Goal: Check status: Check status

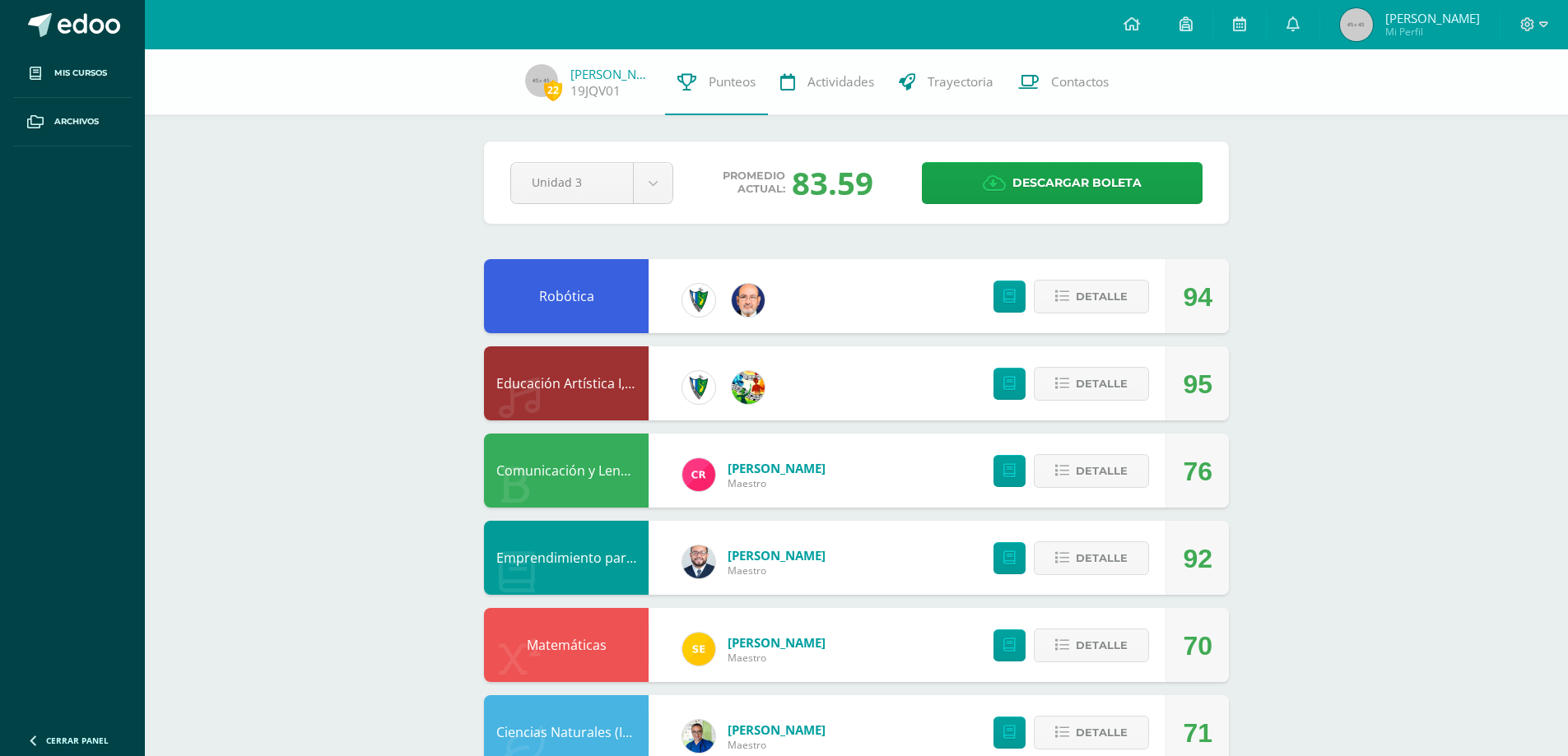
scroll to position [164, 0]
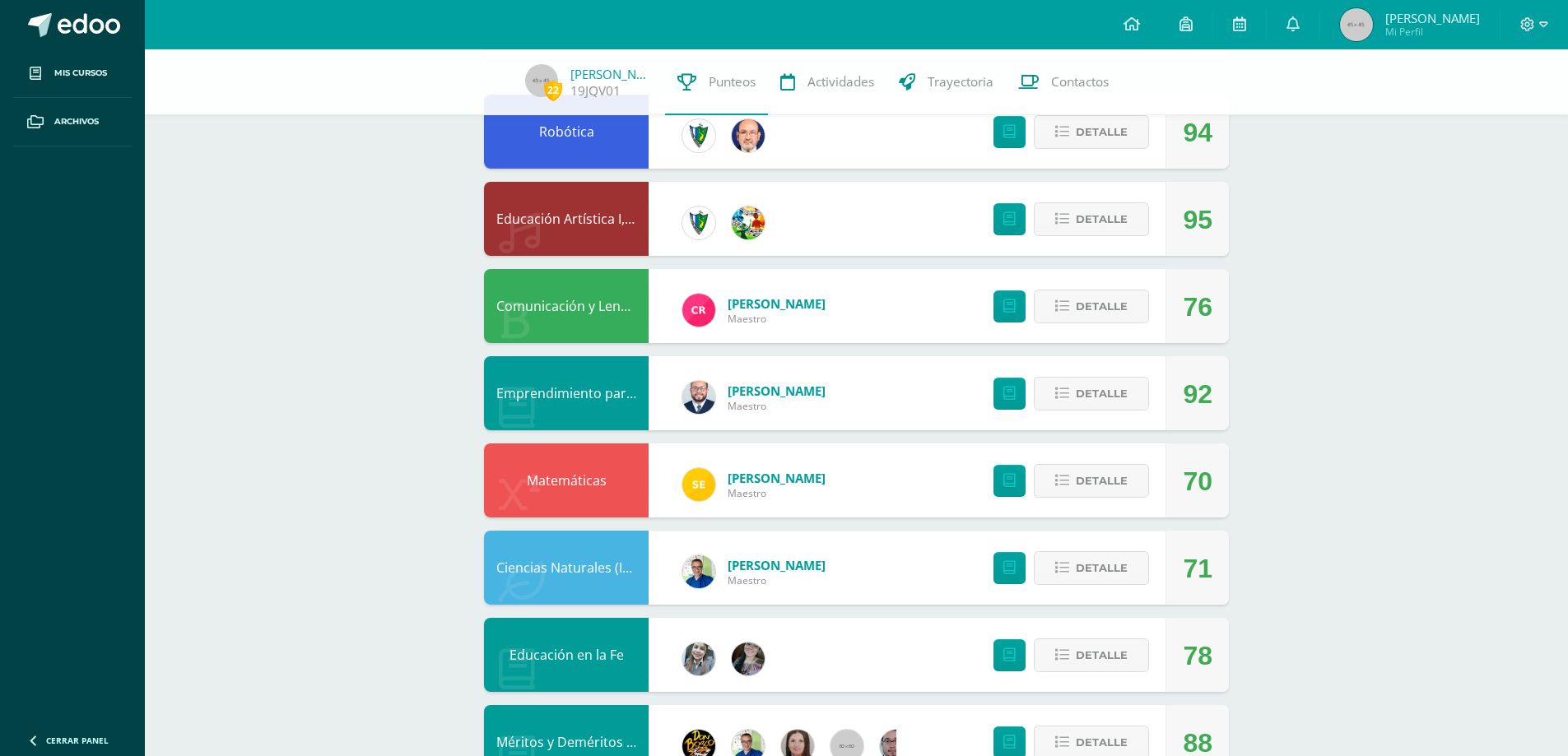
scroll to position [164, 0]
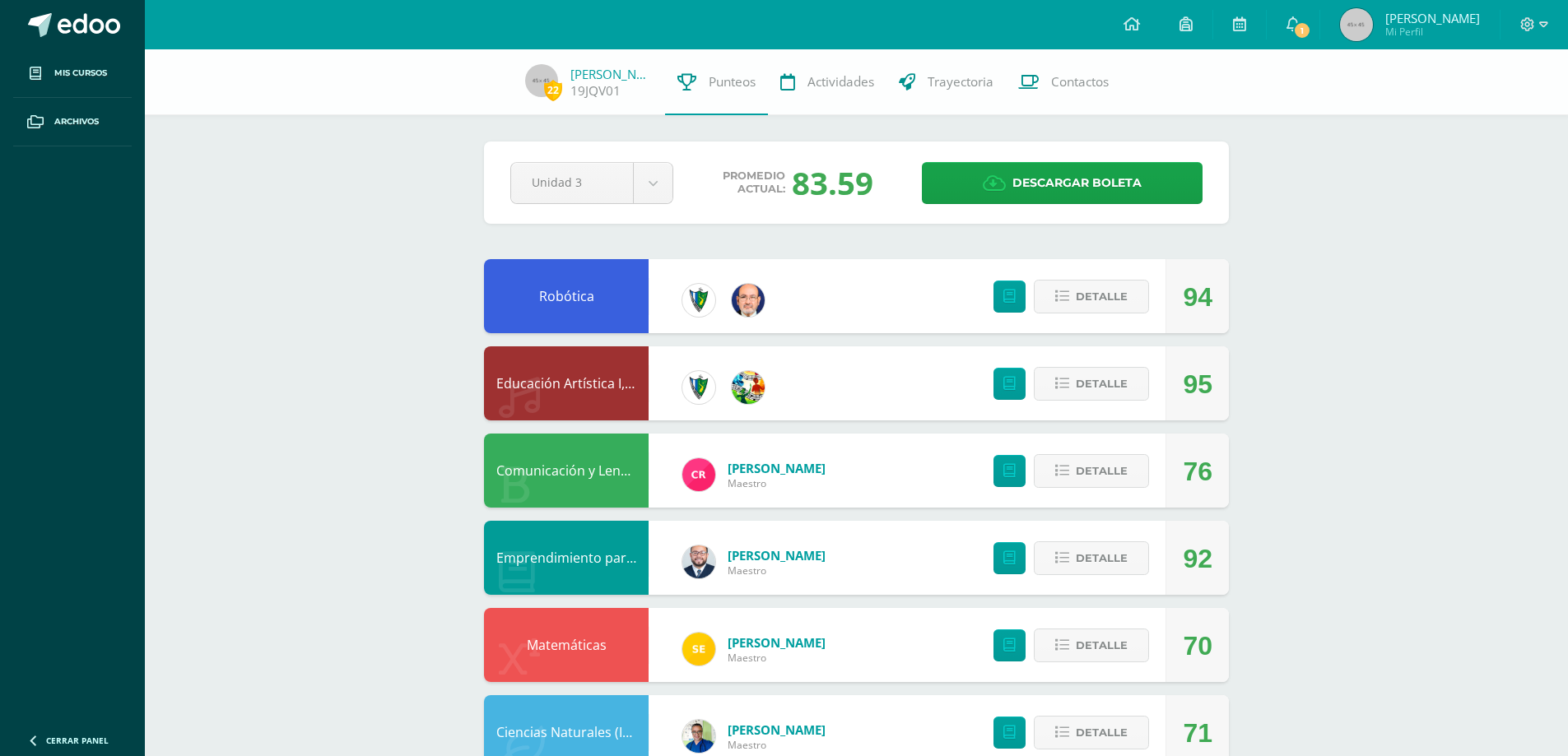
scroll to position [164, 0]
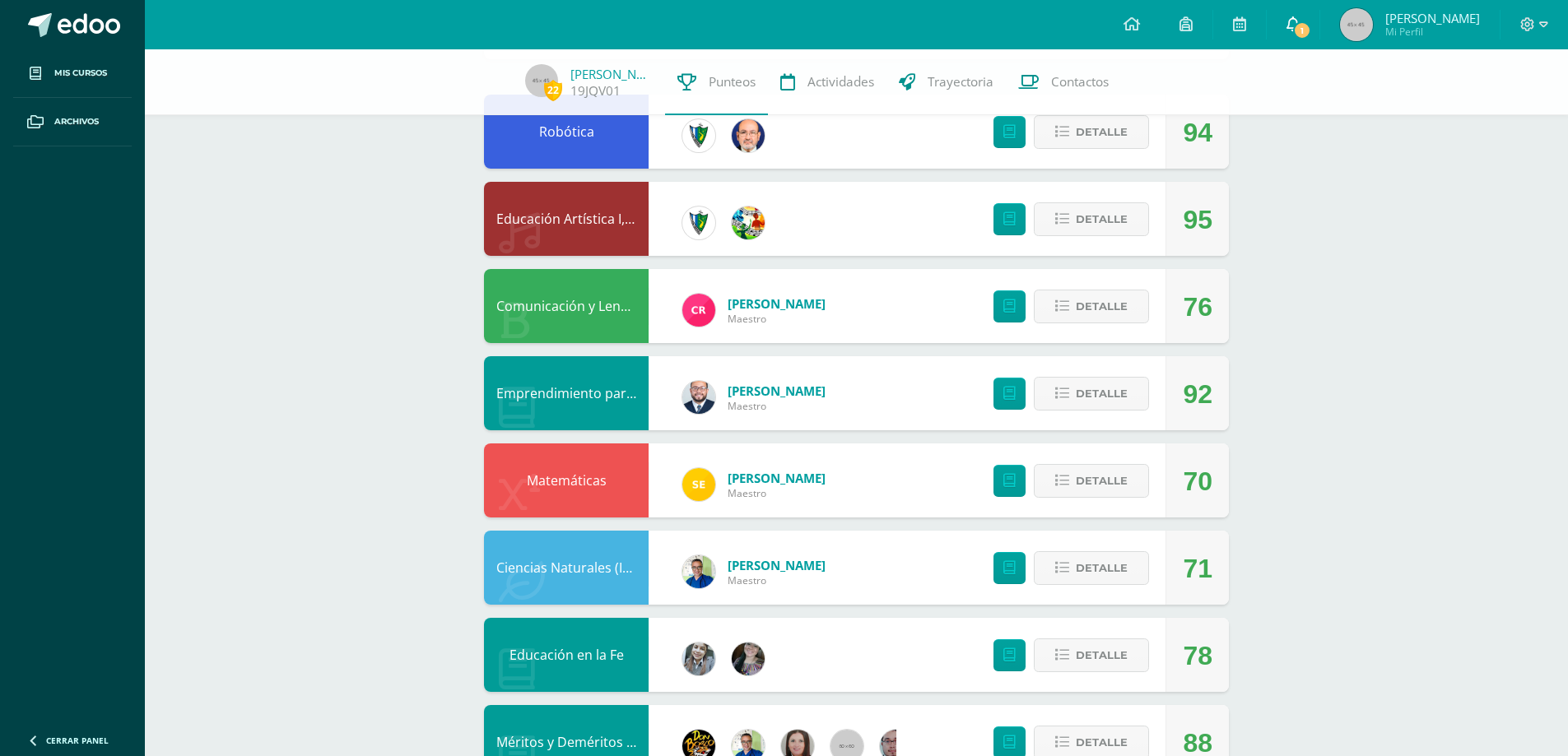
click at [1305, 26] on span "1" at bounding box center [1302, 30] width 18 height 18
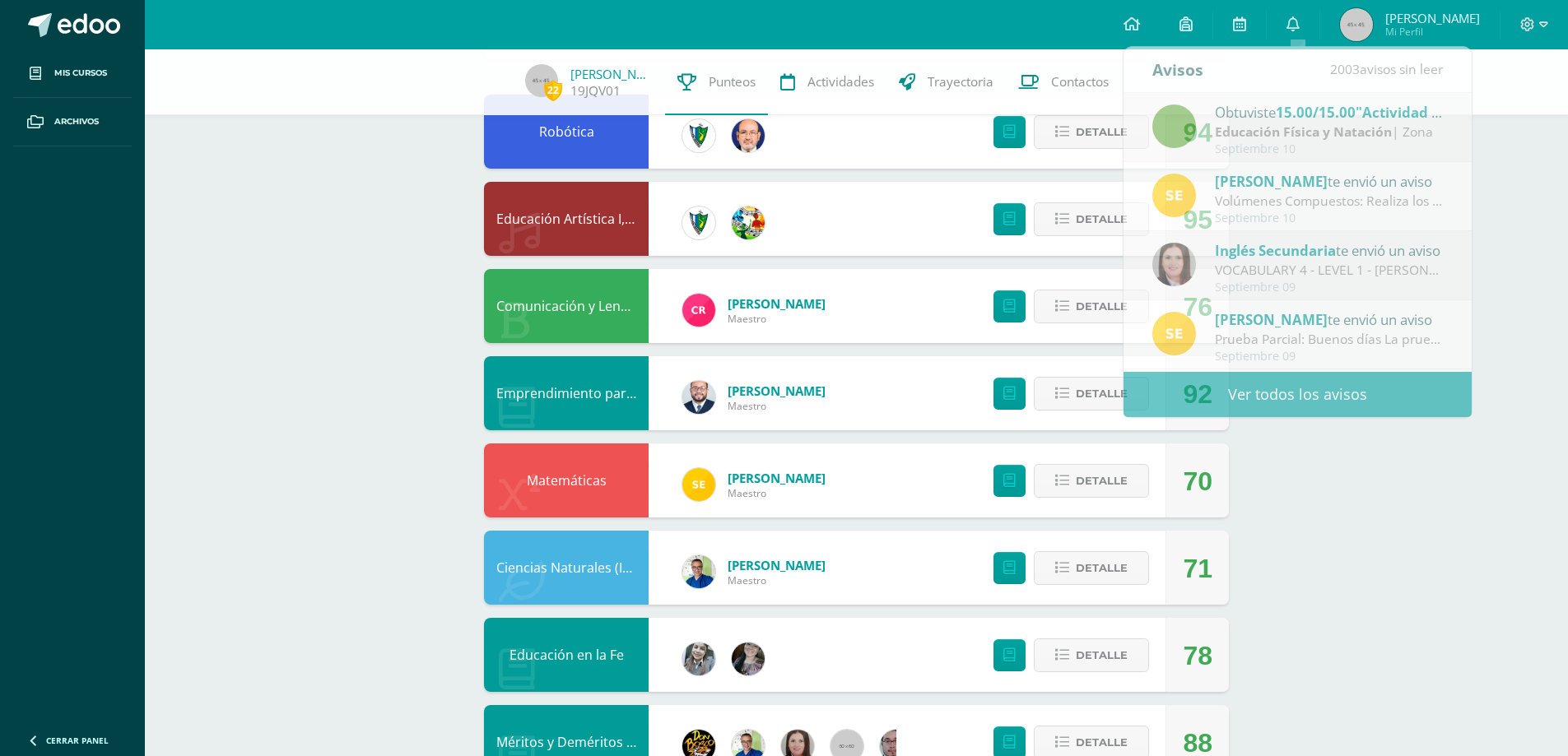
click at [1428, 563] on div "22 Javier Quiej 19JQV01 Punteos Actividades Trayectoria Contactos Pendiente Uni…" at bounding box center [857, 741] width 1424 height 1713
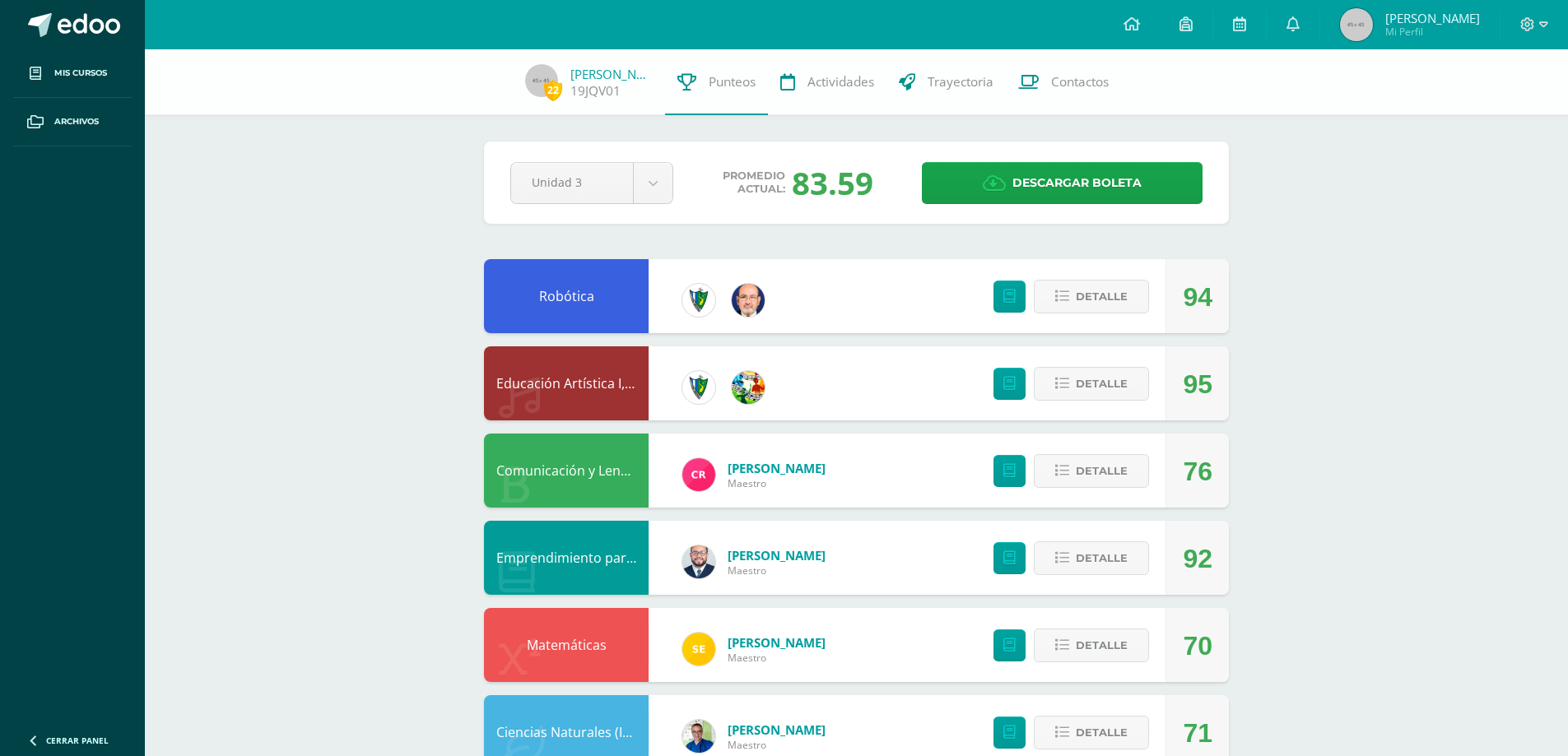
scroll to position [164, 0]
